Goal: Task Accomplishment & Management: Manage account settings

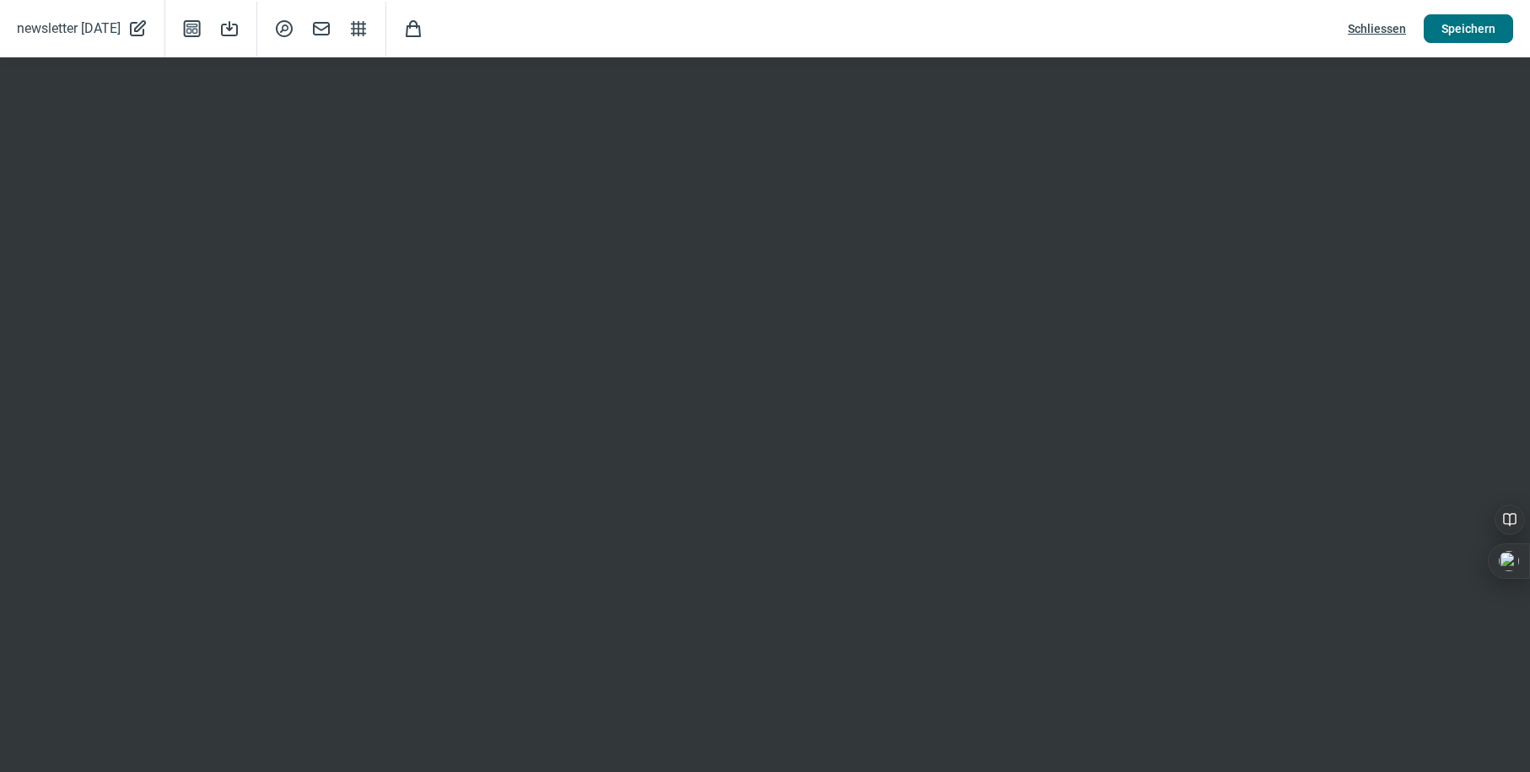
click at [1478, 24] on span "Speichern" at bounding box center [1468, 28] width 54 height 27
click at [1378, 23] on span "Schliessen" at bounding box center [1377, 28] width 58 height 27
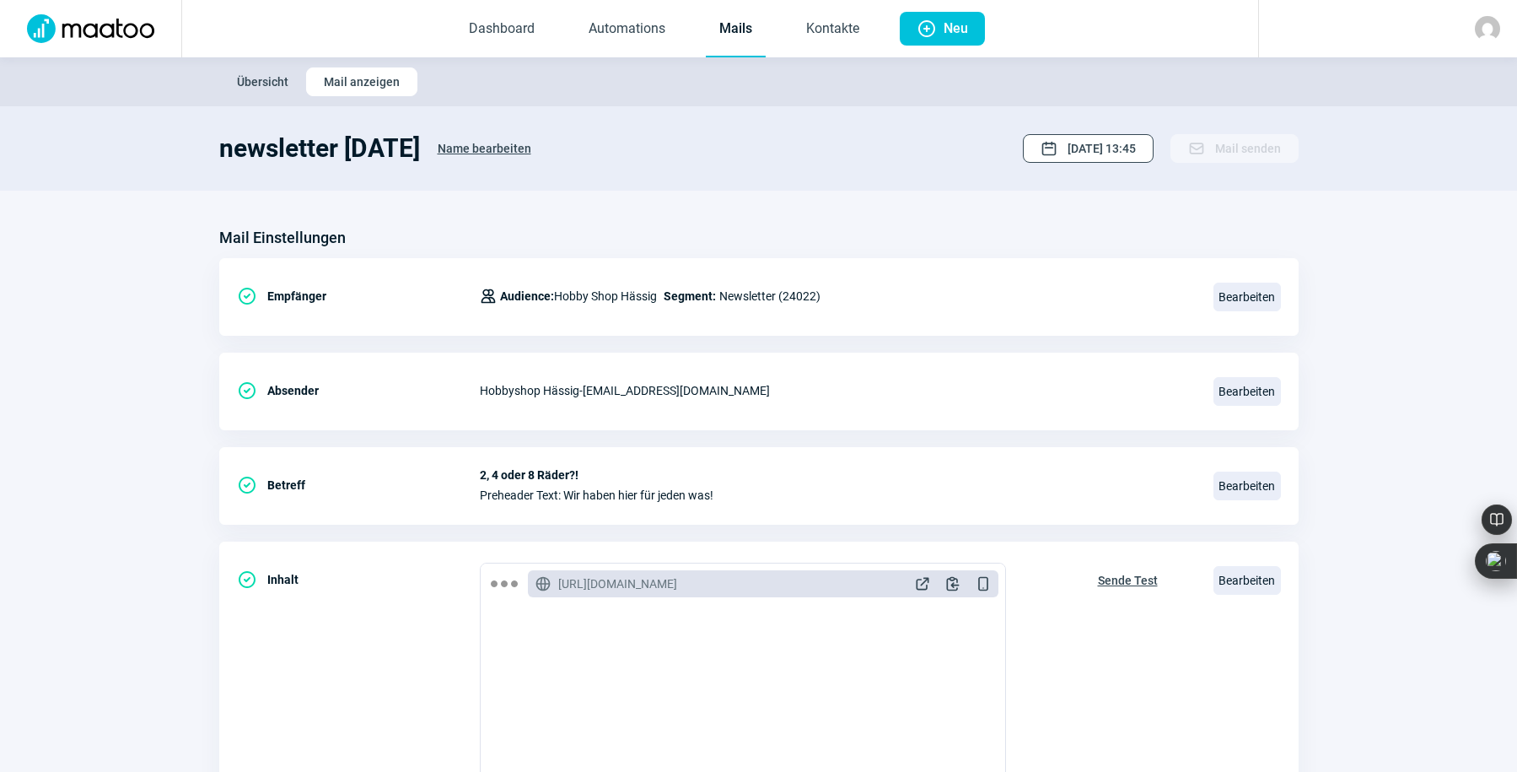
click at [1069, 142] on span "[DATE] 13:45" at bounding box center [1102, 148] width 68 height 27
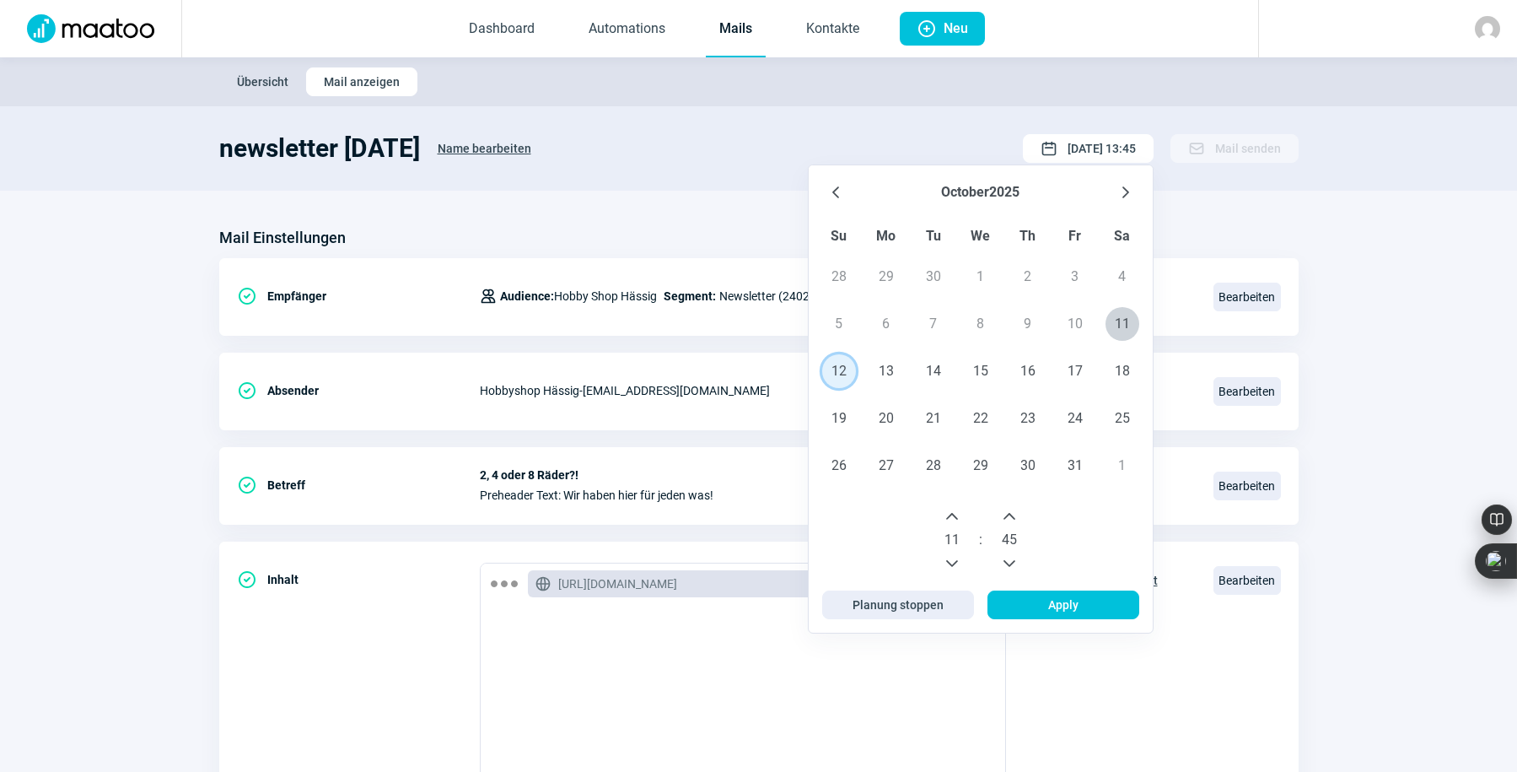
click at [843, 368] on span "12" at bounding box center [839, 371] width 34 height 34
click at [959, 558] on icon "Previous Hour" at bounding box center [951, 563] width 13 height 13
click at [954, 515] on icon "Next Hour" at bounding box center [951, 515] width 13 height 13
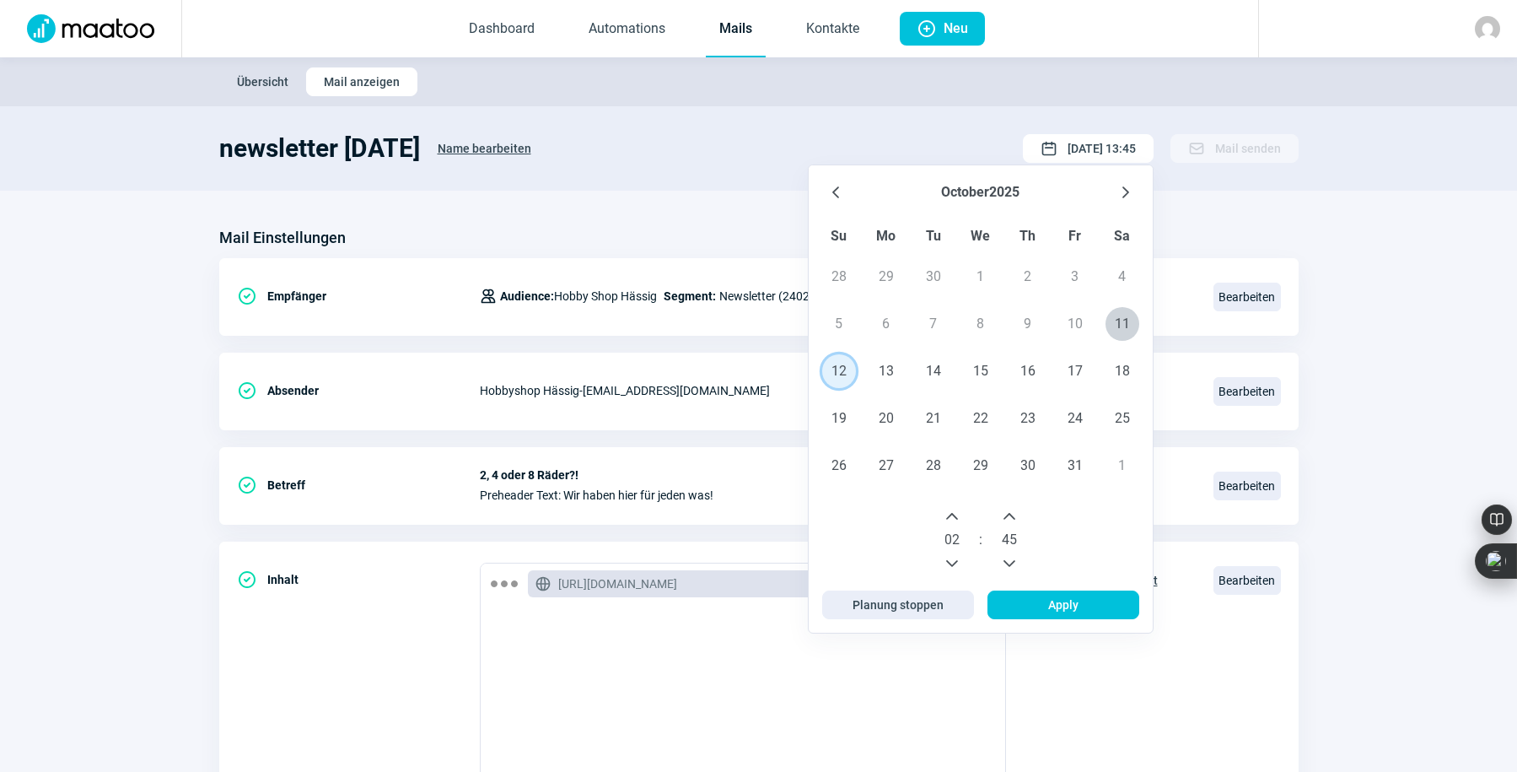
click at [954, 515] on icon "Next Hour" at bounding box center [951, 515] width 13 height 13
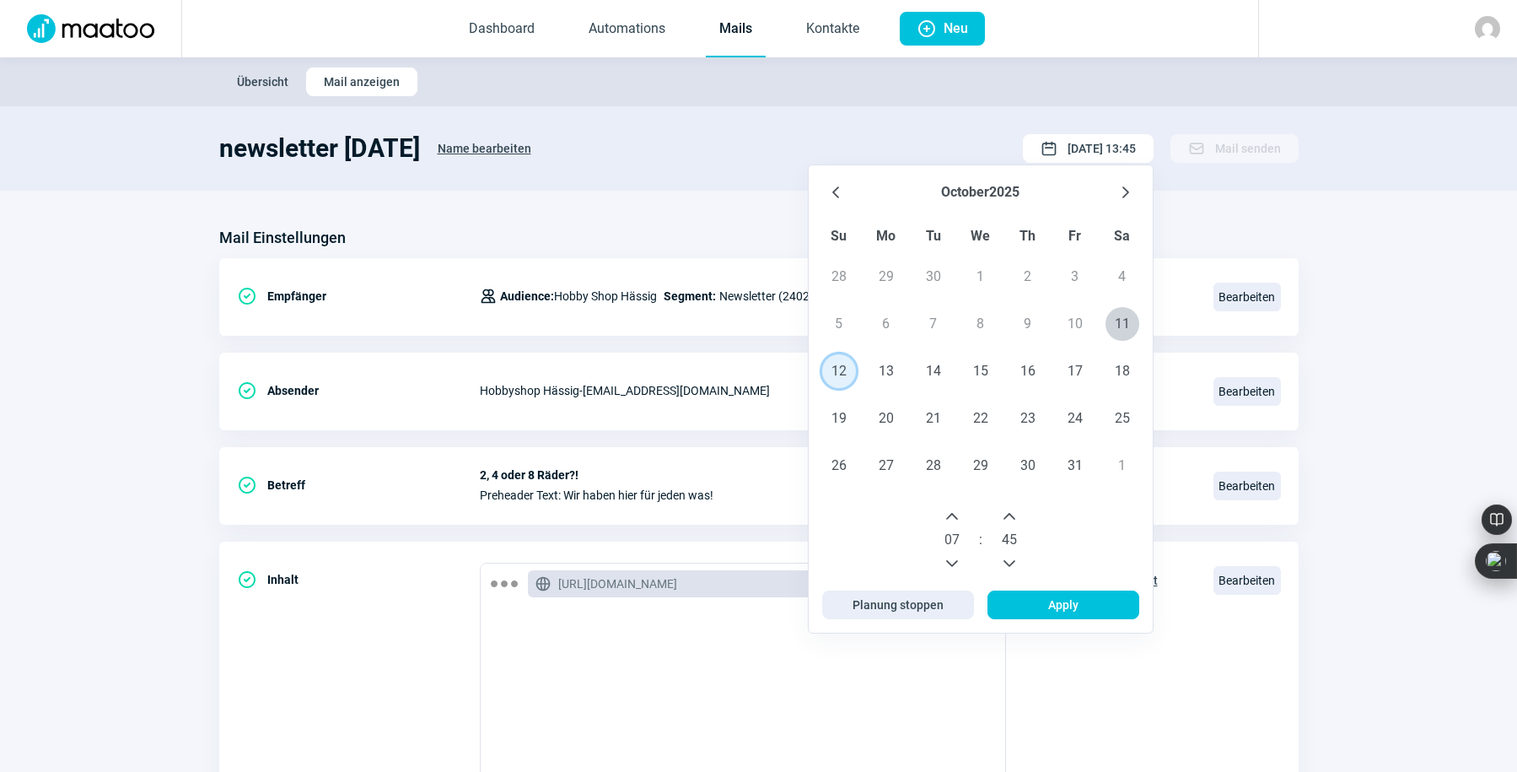
click at [954, 515] on icon "Next Hour" at bounding box center [951, 515] width 13 height 13
click at [956, 557] on icon "Previous Hour" at bounding box center [951, 563] width 13 height 13
click at [1062, 605] on span "Apply" at bounding box center [1063, 604] width 30 height 27
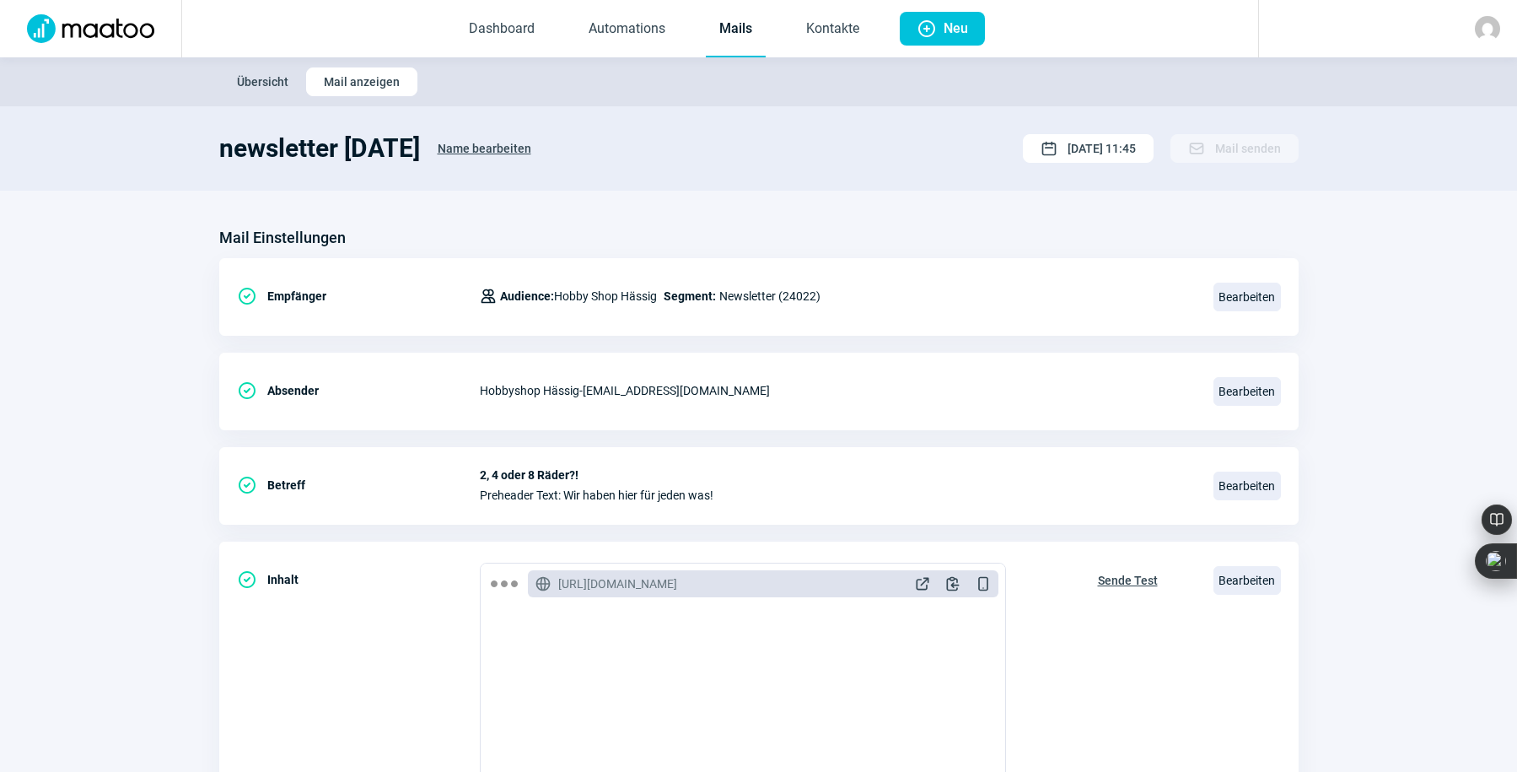
click at [267, 76] on span "Übersicht" at bounding box center [262, 81] width 51 height 27
